Goal: Transaction & Acquisition: Purchase product/service

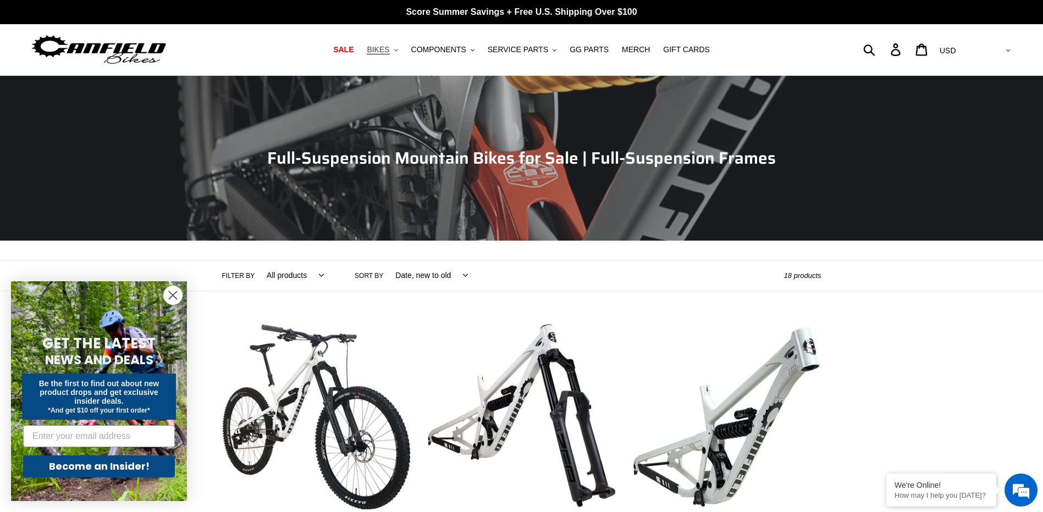
click at [389, 53] on span "BIKES" at bounding box center [378, 49] width 23 height 9
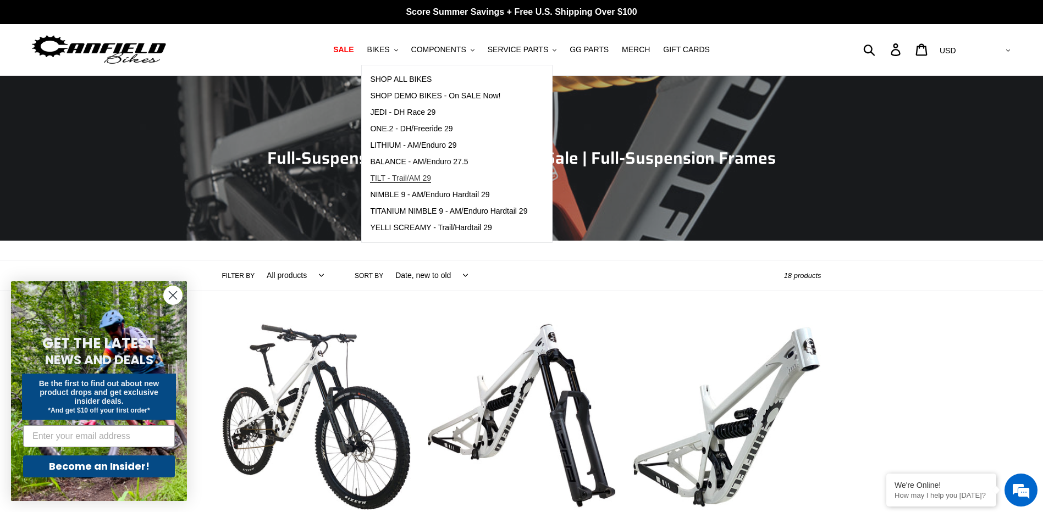
click at [431, 180] on span "TILT - Trail/AM 29" at bounding box center [400, 178] width 61 height 9
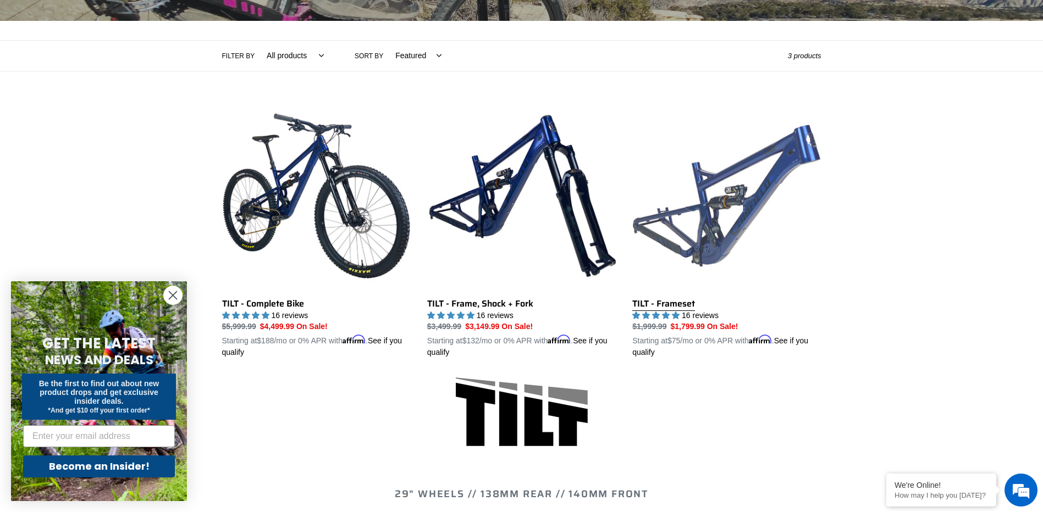
click at [755, 208] on link "TILT - Frameset" at bounding box center [726, 230] width 189 height 257
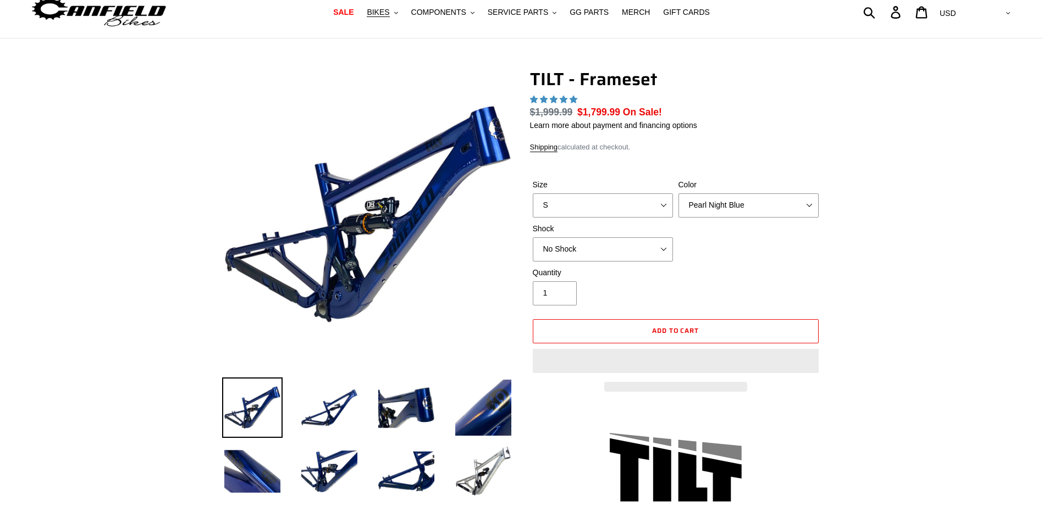
scroll to position [110, 0]
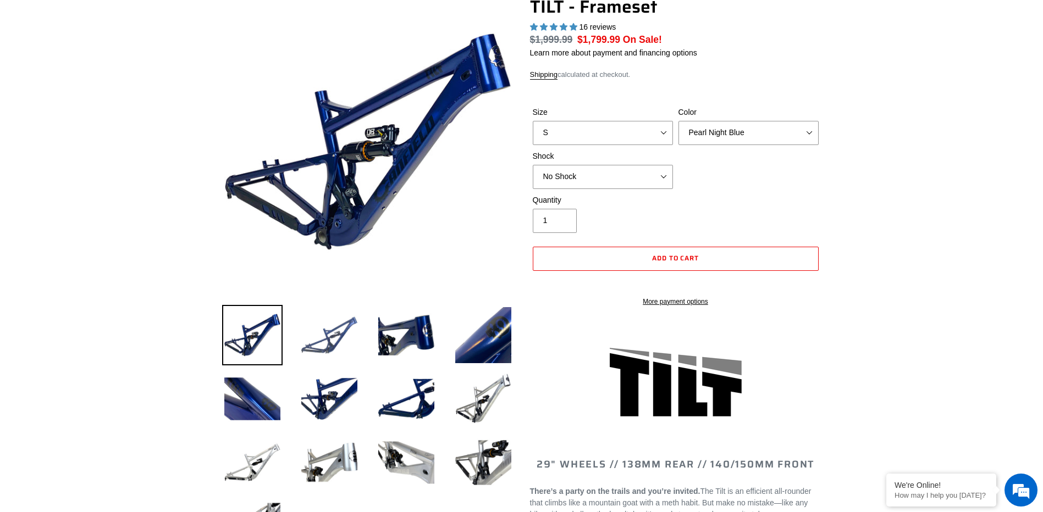
select select "highest-rating"
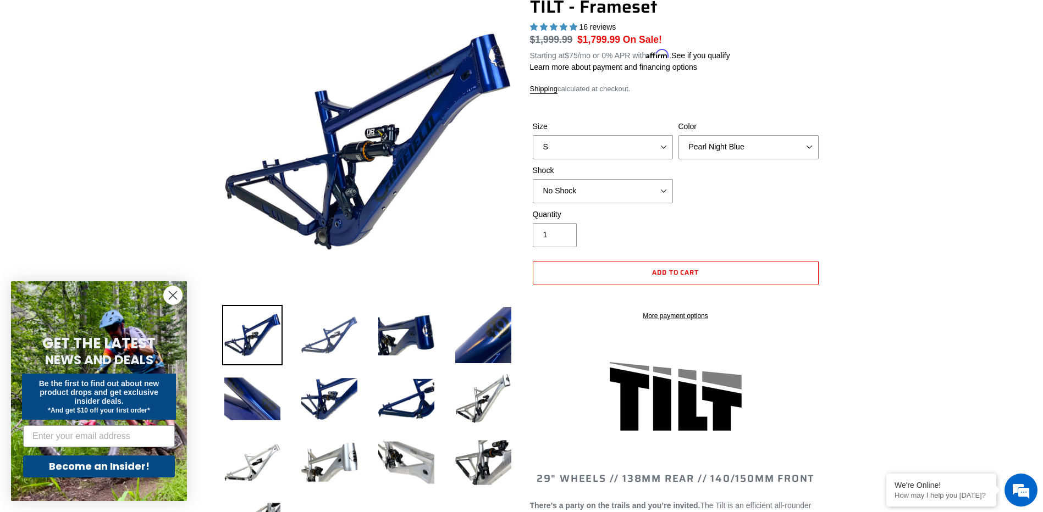
click at [329, 341] on img at bounding box center [329, 335] width 60 height 60
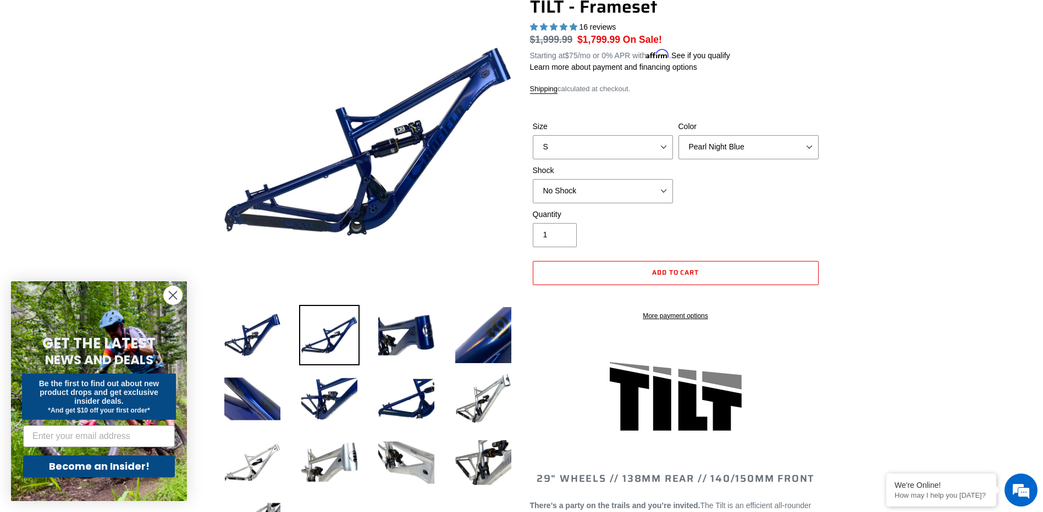
click at [735, 163] on div "Size S M L XL Color Pearl Night Blue Stealth Silver Shock No Shock Cane Creek D…" at bounding box center [675, 165] width 291 height 88
click at [739, 150] on select "Pearl Night Blue Stealth Silver" at bounding box center [748, 147] width 140 height 24
select select "Stealth Silver"
click at [678, 135] on select "Pearl Night Blue Stealth Silver" at bounding box center [748, 147] width 140 height 24
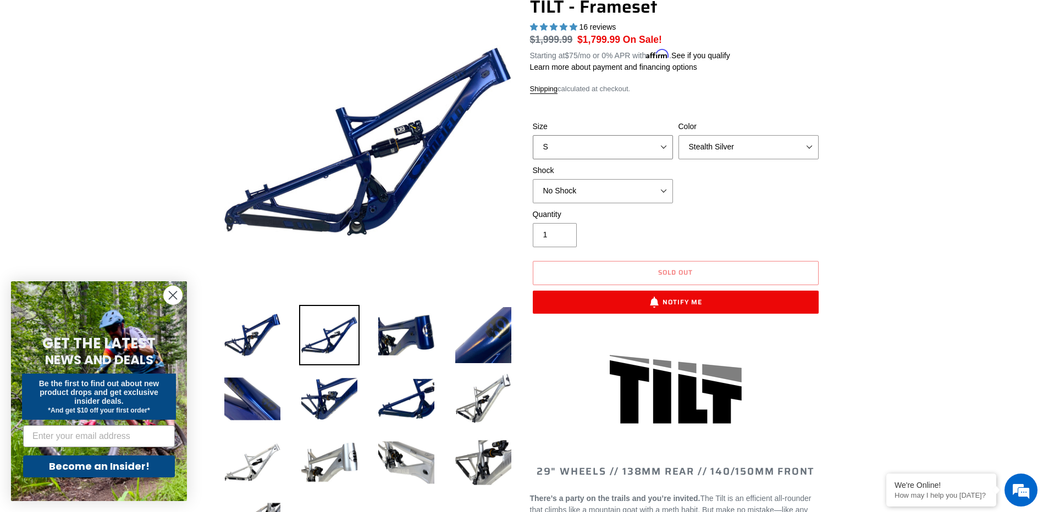
drag, startPoint x: 597, startPoint y: 150, endPoint x: 594, endPoint y: 156, distance: 6.9
click at [597, 150] on select "S M L XL" at bounding box center [603, 147] width 140 height 24
select select "L"
click at [533, 135] on select "S M L XL" at bounding box center [603, 147] width 140 height 24
click at [707, 152] on select "Pearl Night Blue Stealth Silver" at bounding box center [748, 147] width 140 height 24
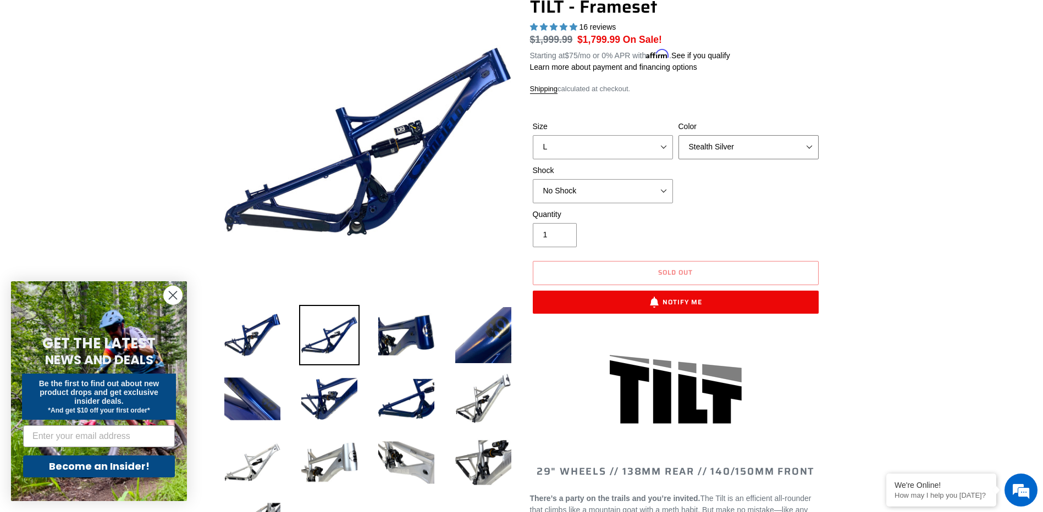
select select "Pearl Night Blue"
click at [678, 135] on select "Pearl Night Blue Stealth Silver" at bounding box center [748, 147] width 140 height 24
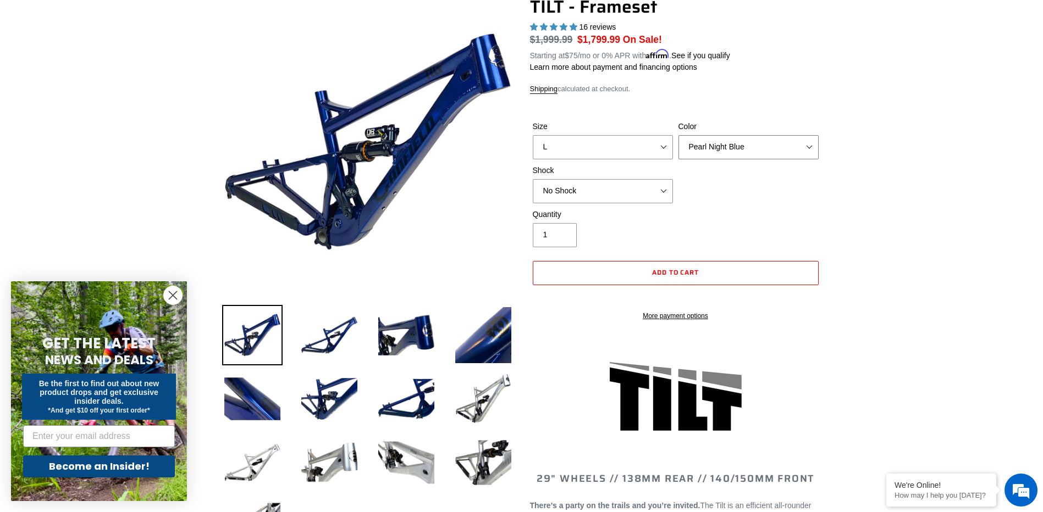
scroll to position [330, 0]
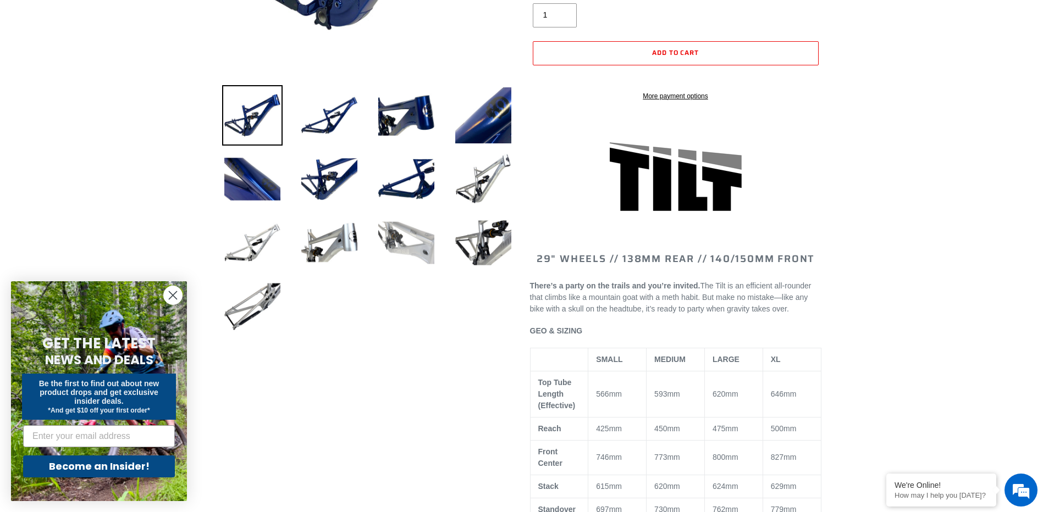
click at [418, 247] on img at bounding box center [406, 243] width 60 height 60
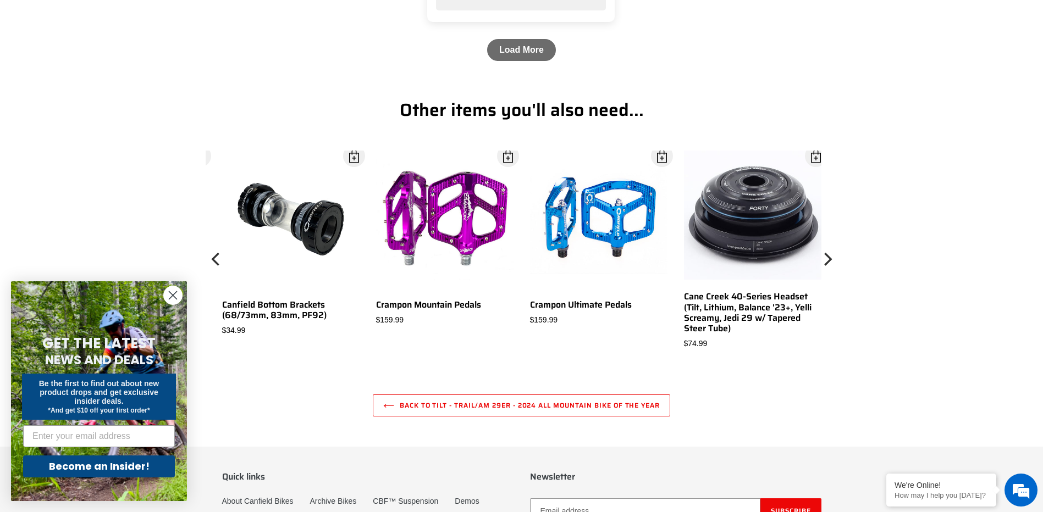
scroll to position [3659, 0]
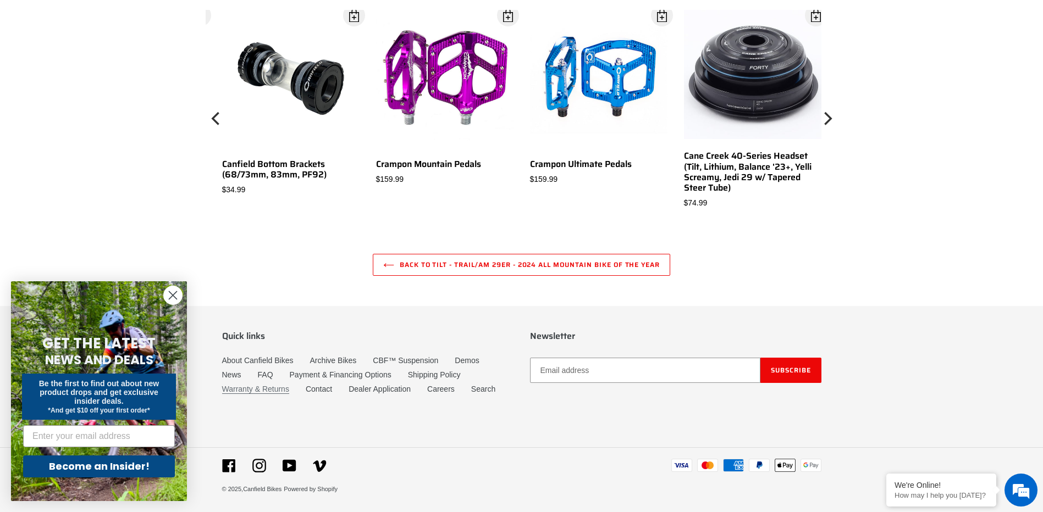
click at [253, 388] on link "Warranty & Returns" at bounding box center [255, 389] width 67 height 9
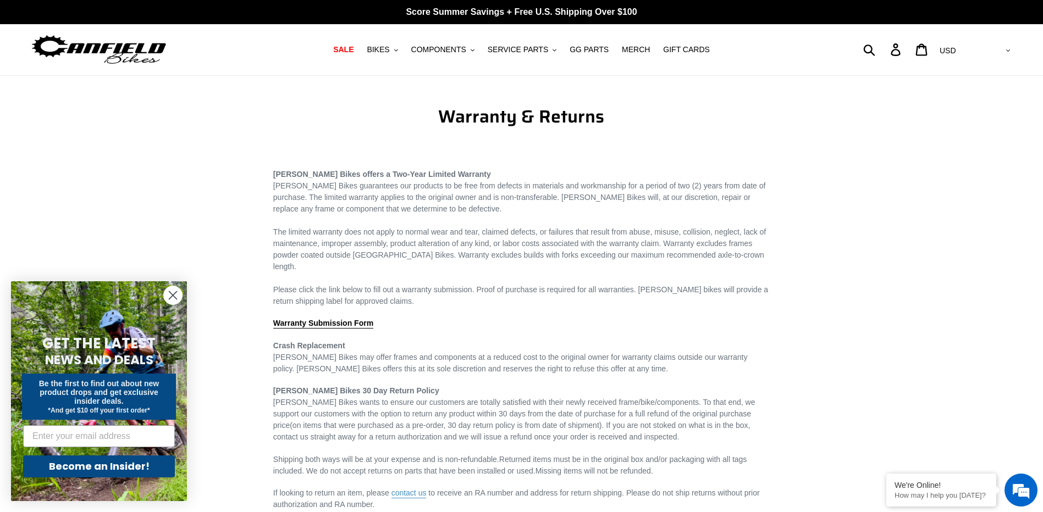
click at [174, 292] on circle "Close dialog" at bounding box center [173, 295] width 18 height 18
